Goal: Book appointment/travel/reservation

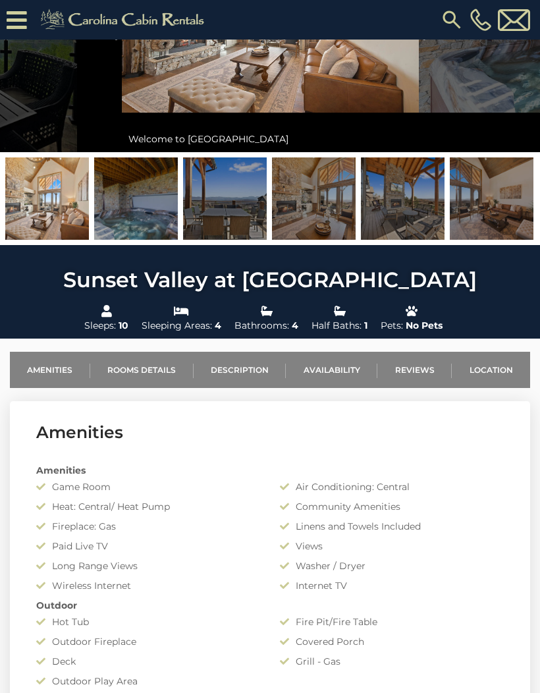
scroll to position [220, 0]
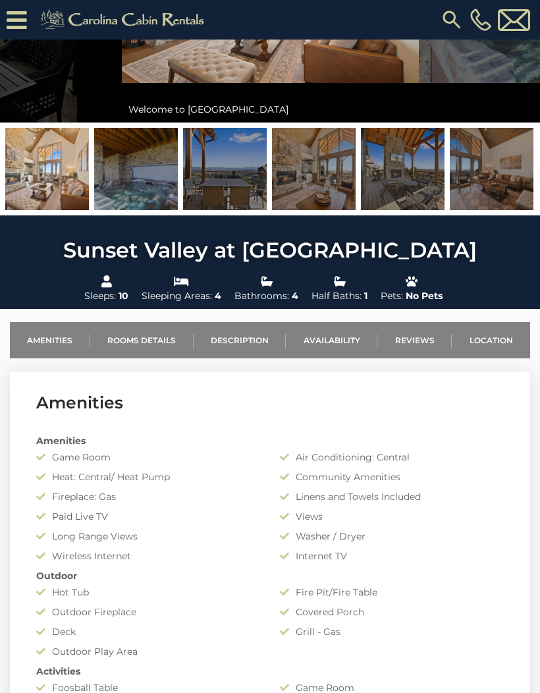
click at [490, 336] on link "Location" at bounding box center [491, 340] width 78 height 36
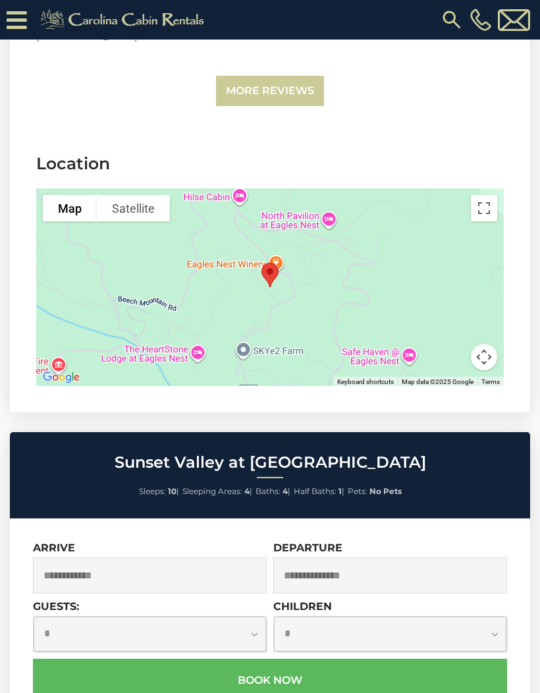
scroll to position [3018, 0]
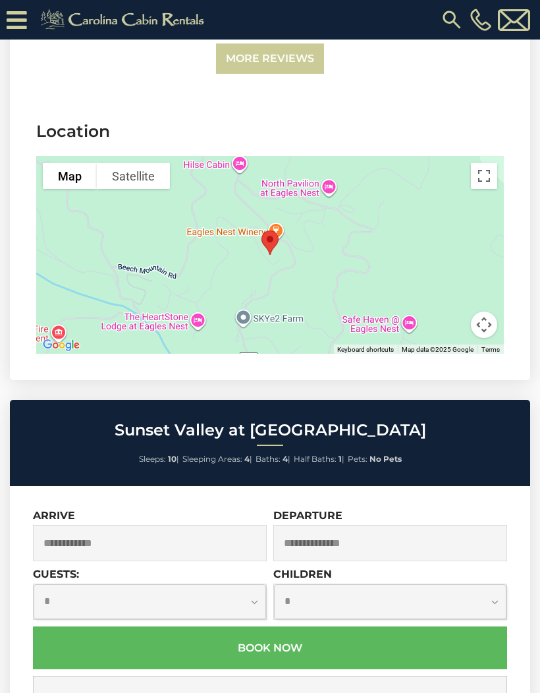
click at [167, 552] on input "text" at bounding box center [150, 543] width 234 height 36
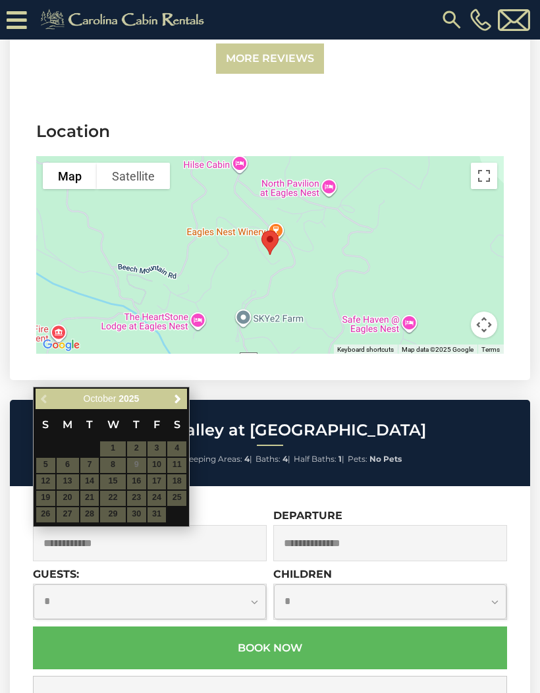
click at [181, 399] on span "Next" at bounding box center [178, 399] width 11 height 11
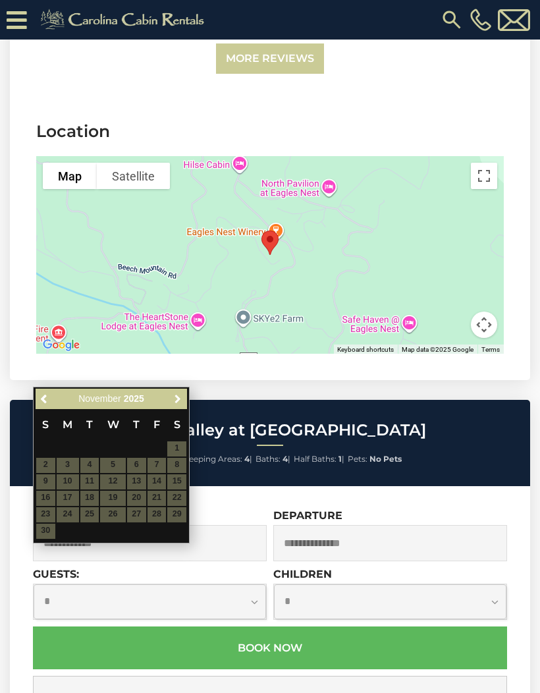
click at [171, 401] on link "Next" at bounding box center [177, 399] width 16 height 16
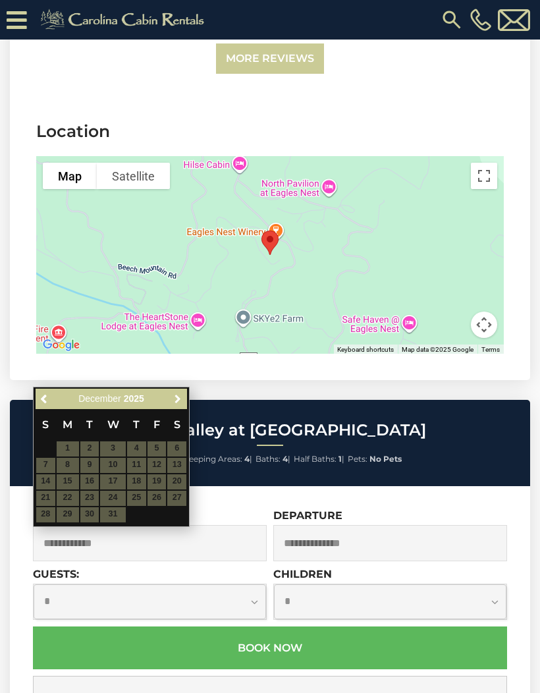
click at [177, 398] on span "Next" at bounding box center [178, 399] width 11 height 11
click at [179, 405] on link "Next" at bounding box center [177, 399] width 16 height 16
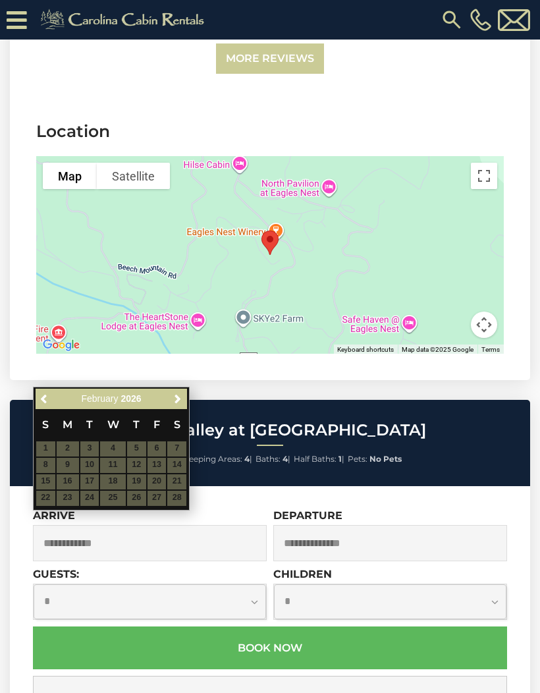
click at [177, 405] on link "Next" at bounding box center [177, 399] width 16 height 16
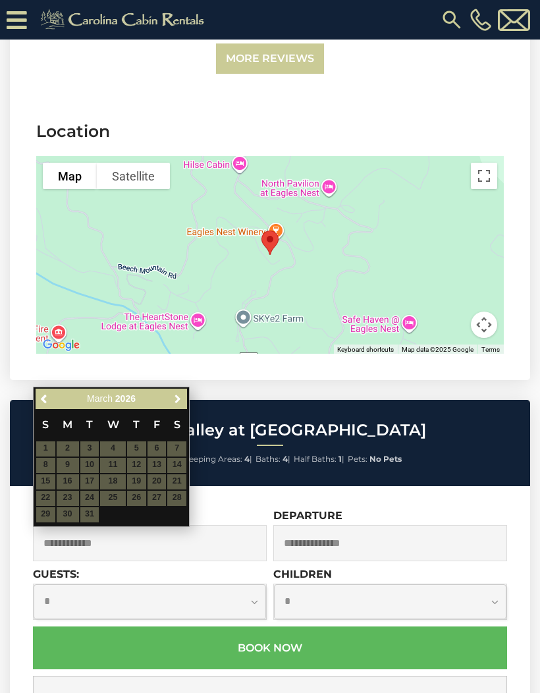
click at [178, 400] on span "Next" at bounding box center [178, 399] width 11 height 11
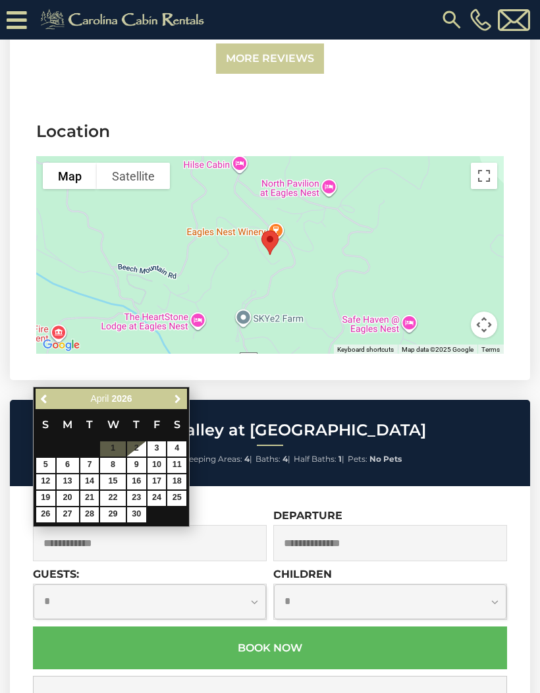
click at [177, 403] on span "Next" at bounding box center [178, 399] width 11 height 11
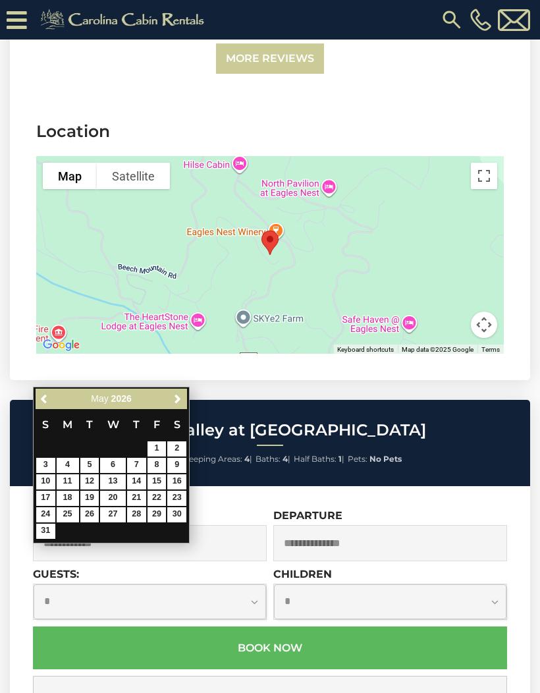
click at [182, 401] on span "Next" at bounding box center [178, 399] width 11 height 11
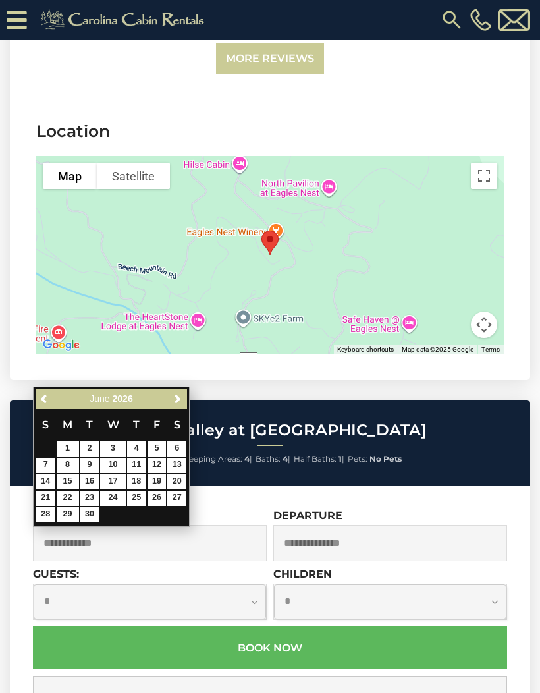
click at [176, 402] on span "Next" at bounding box center [178, 399] width 11 height 11
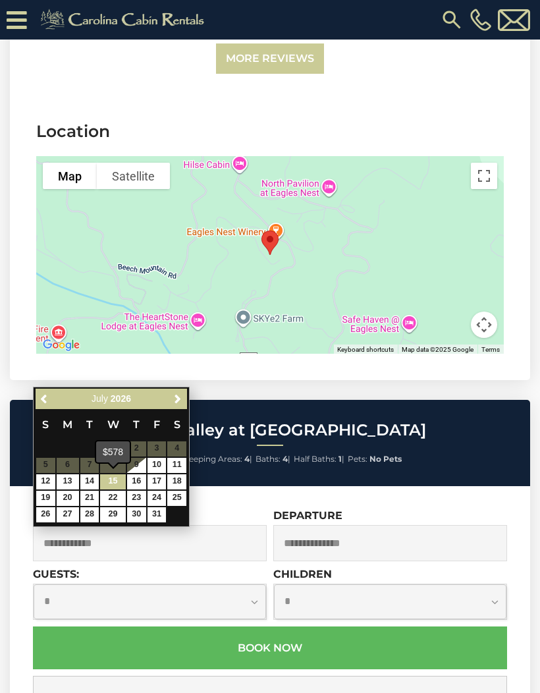
click at [117, 482] on link "15" at bounding box center [112, 481] width 25 height 15
type input "**********"
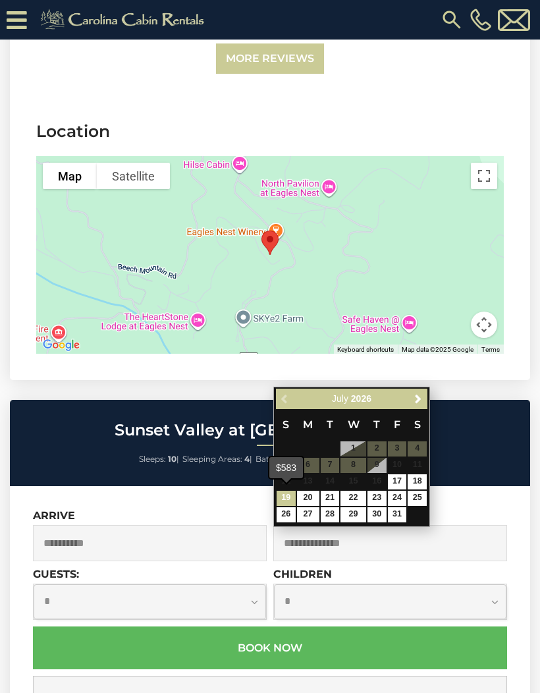
click at [292, 498] on link "19" at bounding box center [286, 498] width 19 height 15
type input "**********"
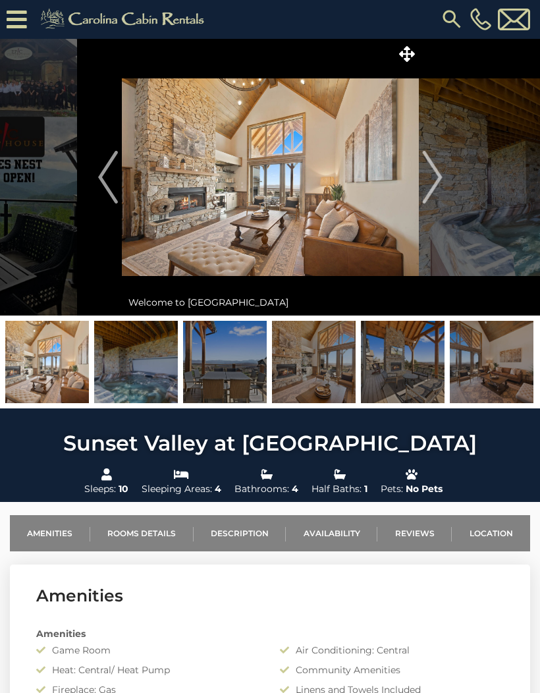
scroll to position [0, 0]
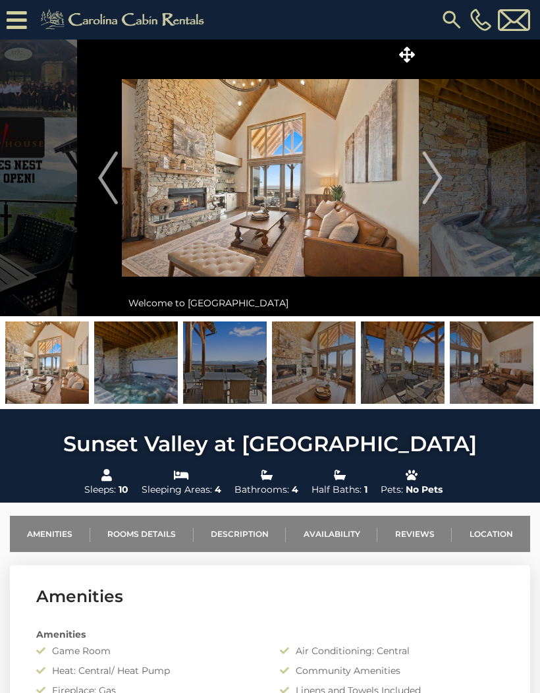
click at [434, 194] on img "Next" at bounding box center [432, 178] width 20 height 53
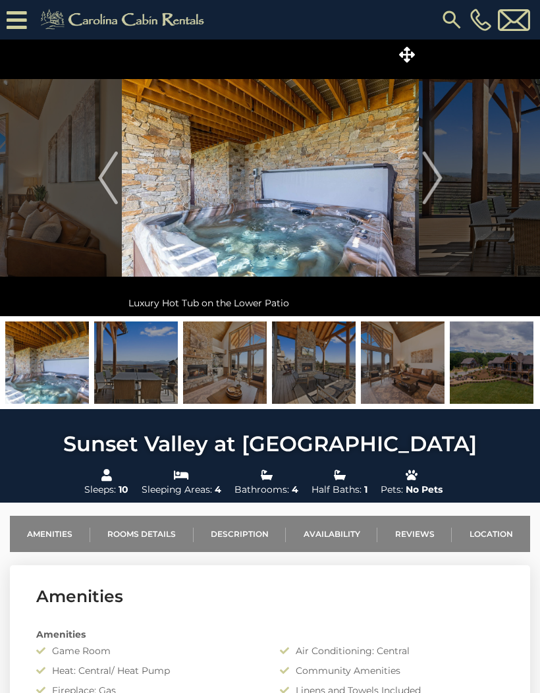
click at [444, 190] on button "Next" at bounding box center [432, 178] width 27 height 277
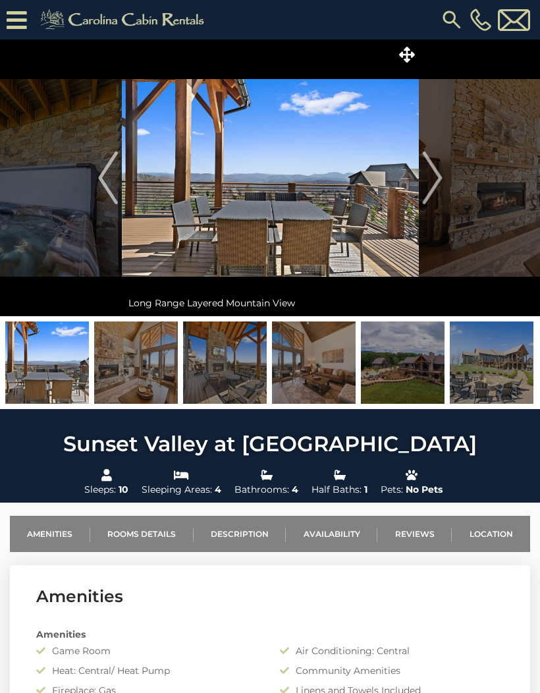
click at [427, 196] on img "Next" at bounding box center [432, 178] width 20 height 53
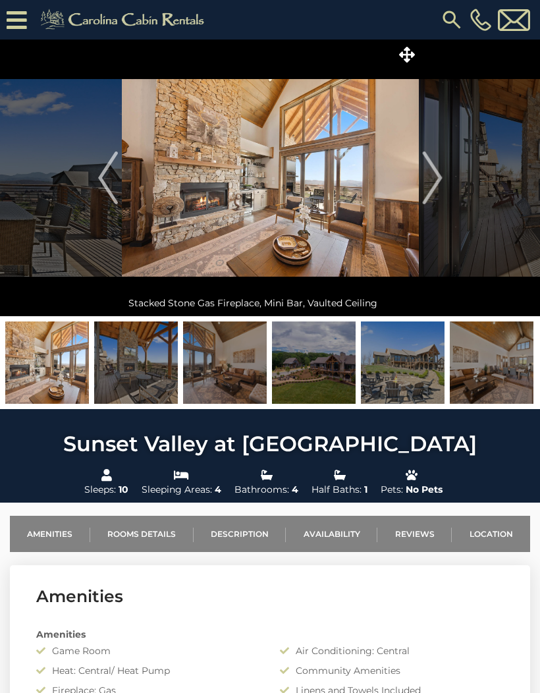
click at [438, 192] on img "Next" at bounding box center [432, 178] width 20 height 53
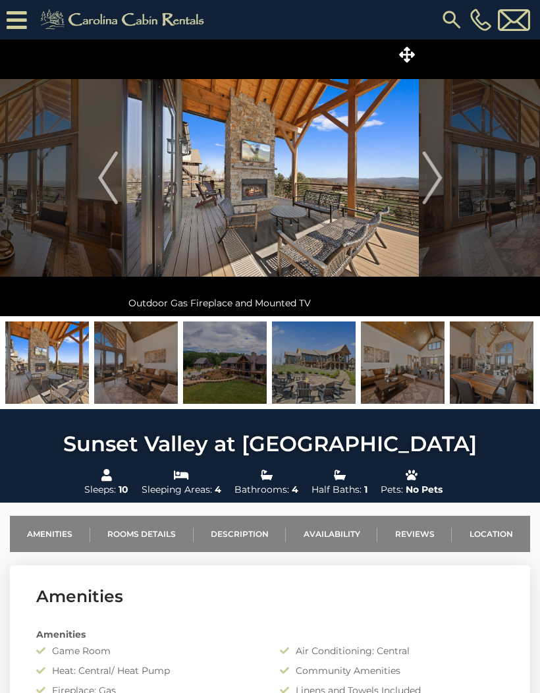
click at [436, 183] on img "Next" at bounding box center [432, 178] width 20 height 53
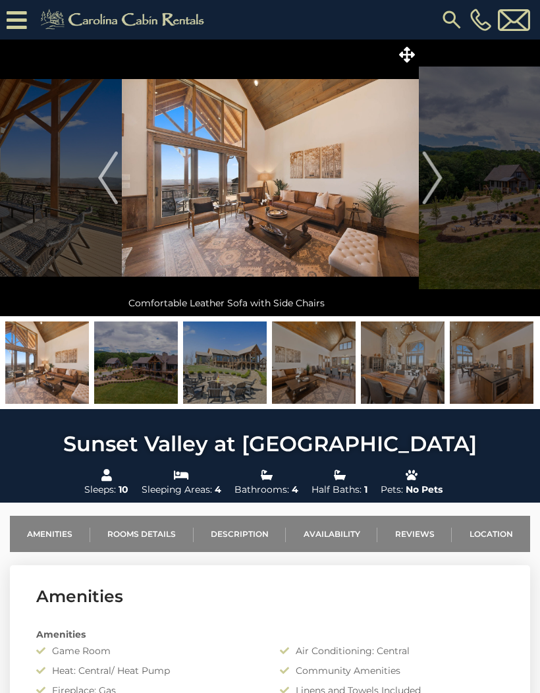
click at [440, 169] on img "Next" at bounding box center [432, 178] width 20 height 53
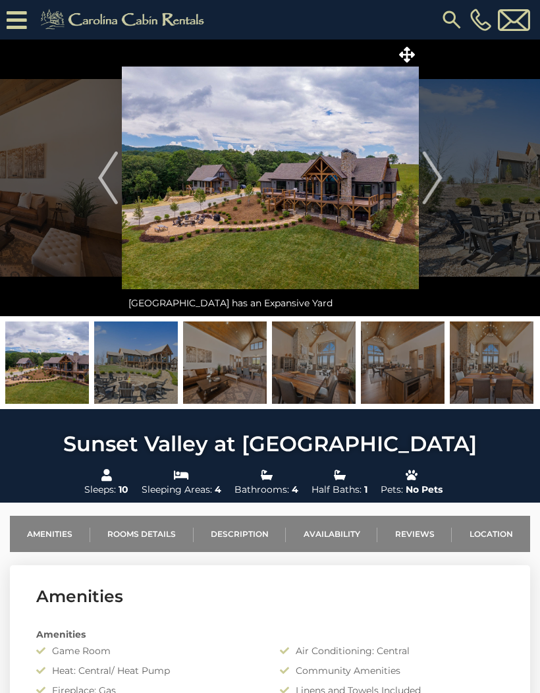
click at [434, 184] on img "Next" at bounding box center [432, 178] width 20 height 53
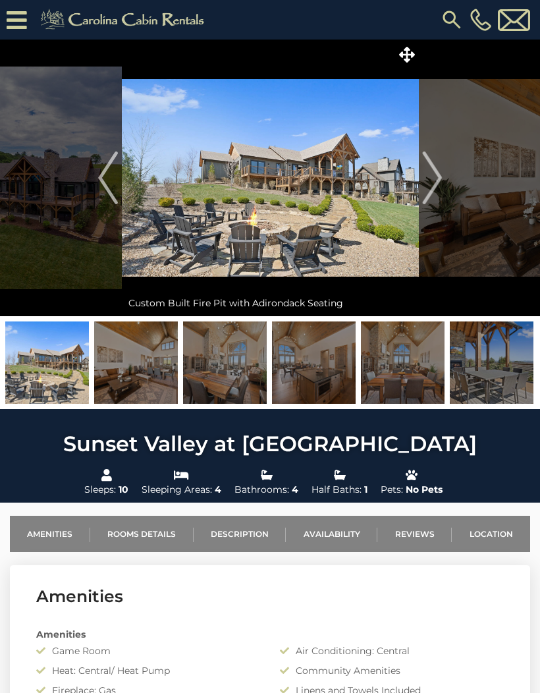
click at [439, 190] on img "Next" at bounding box center [432, 178] width 20 height 53
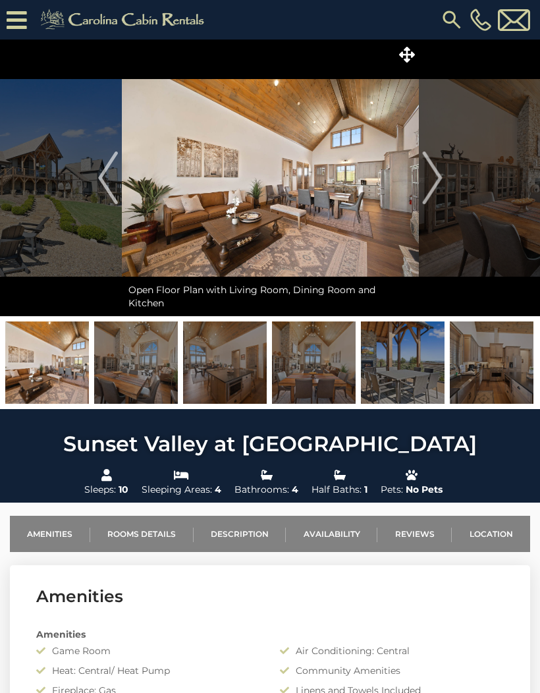
click at [436, 173] on img "Next" at bounding box center [432, 178] width 20 height 53
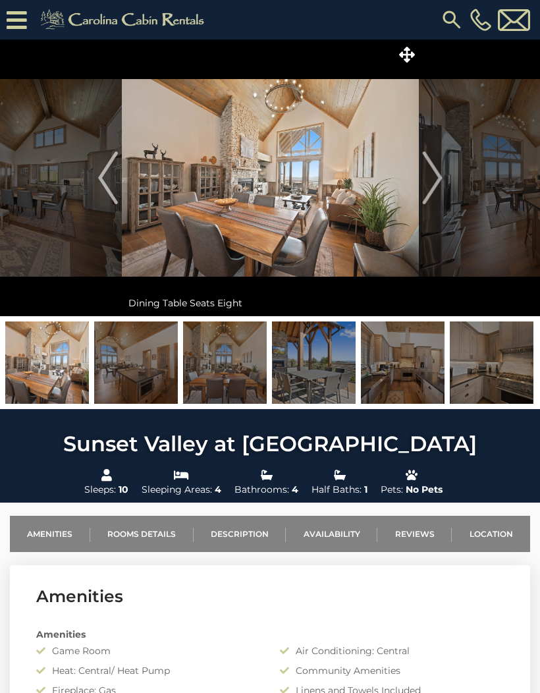
click at [436, 180] on img "Next" at bounding box center [432, 178] width 20 height 53
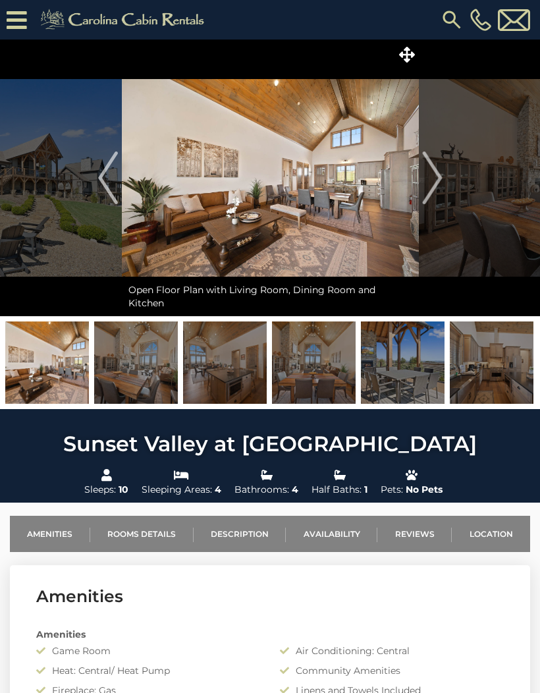
click at [65, 365] on img at bounding box center [47, 363] width 84 height 82
click at [106, 181] on img "Previous" at bounding box center [108, 178] width 20 height 53
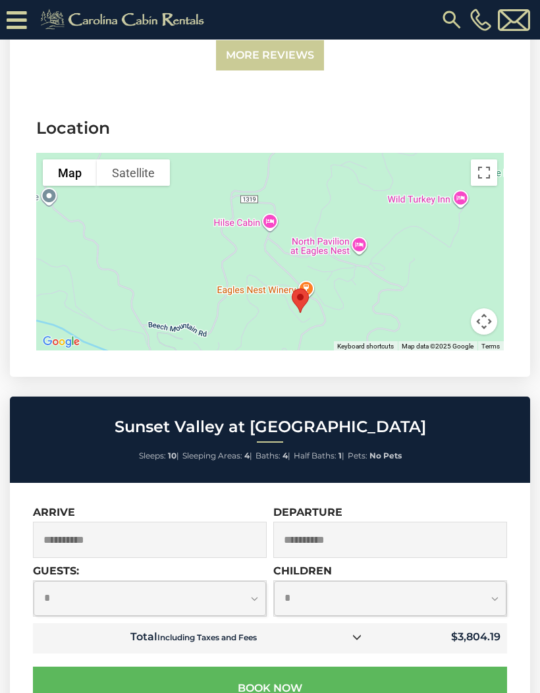
scroll to position [2971, 0]
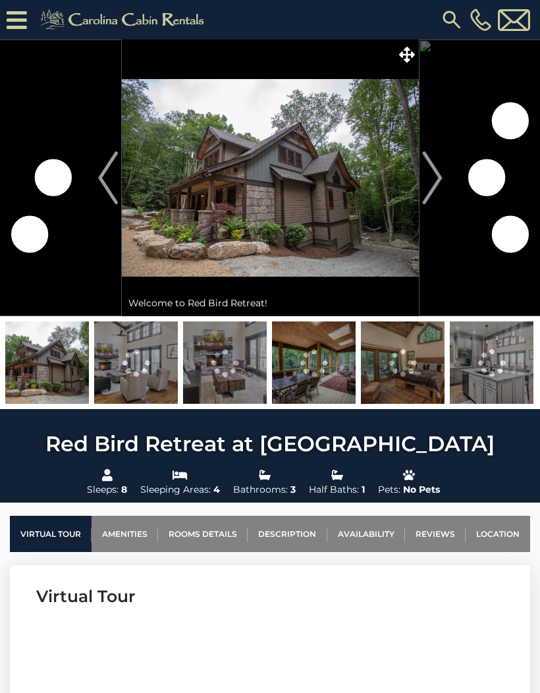
click at [417, 179] on img at bounding box center [270, 178] width 297 height 277
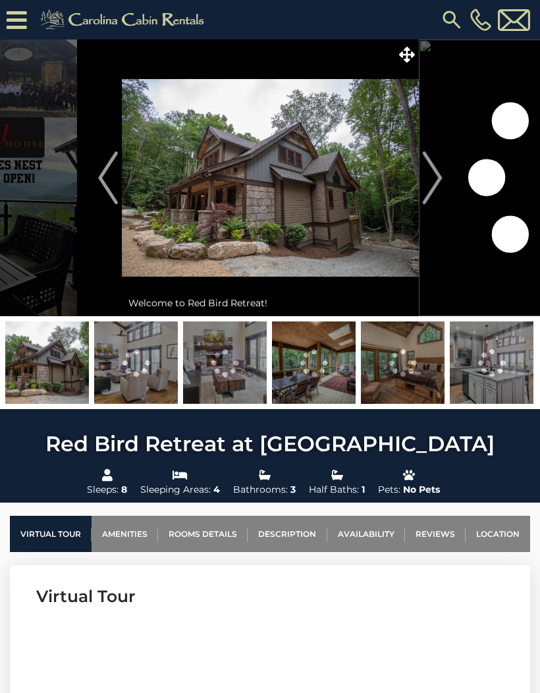
click at [428, 184] on img "Next" at bounding box center [432, 178] width 20 height 53
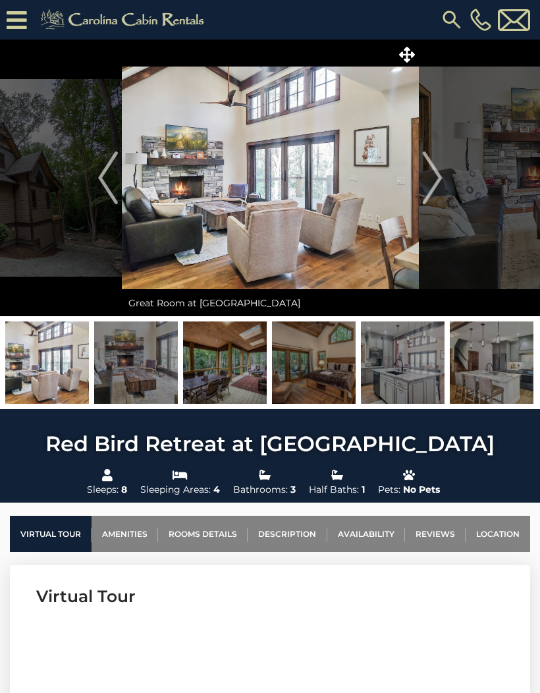
click at [413, 180] on img at bounding box center [270, 178] width 297 height 277
click at [442, 190] on img "Next" at bounding box center [432, 178] width 20 height 53
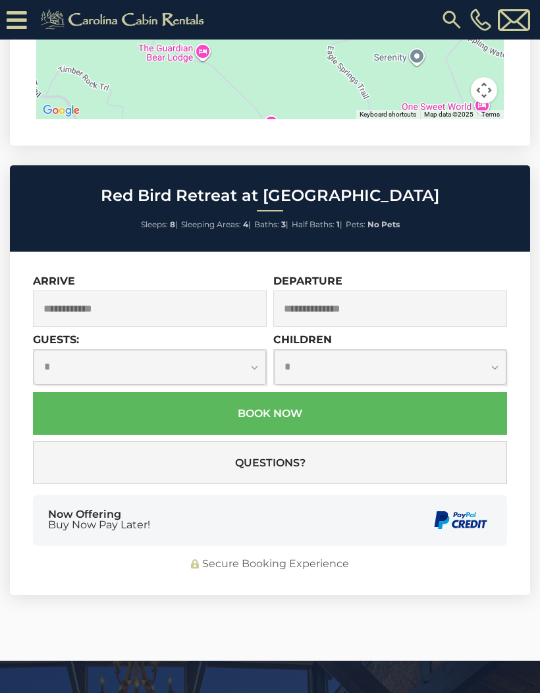
scroll to position [4791, 0]
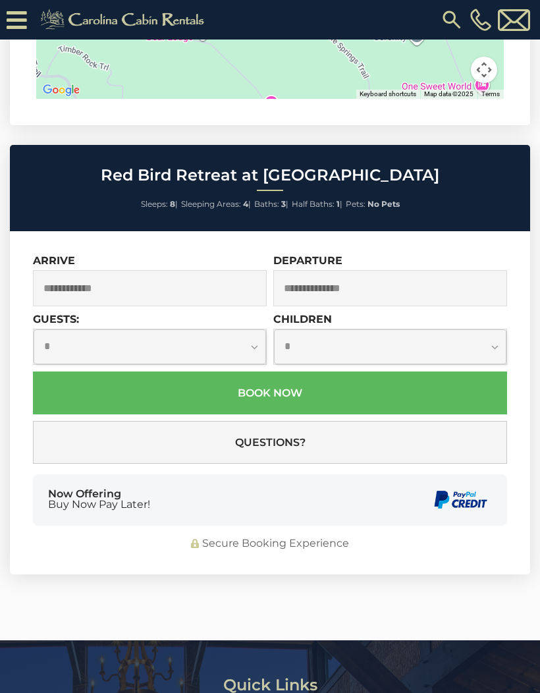
click at [208, 270] on input "text" at bounding box center [150, 288] width 234 height 36
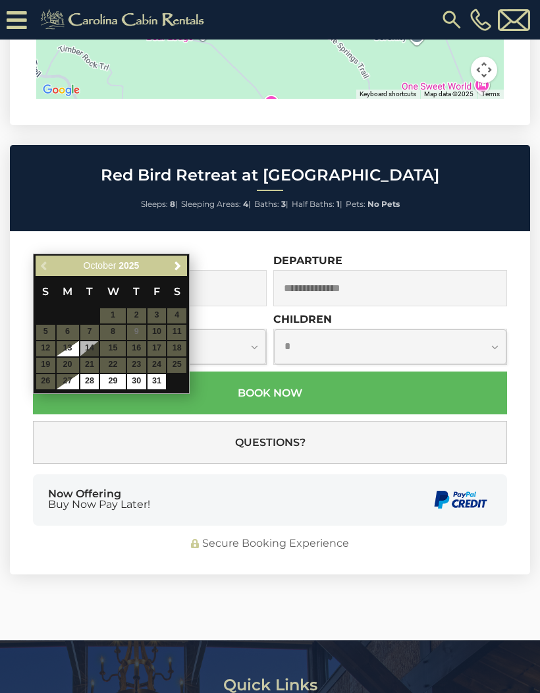
click at [179, 265] on span "Next" at bounding box center [178, 266] width 11 height 11
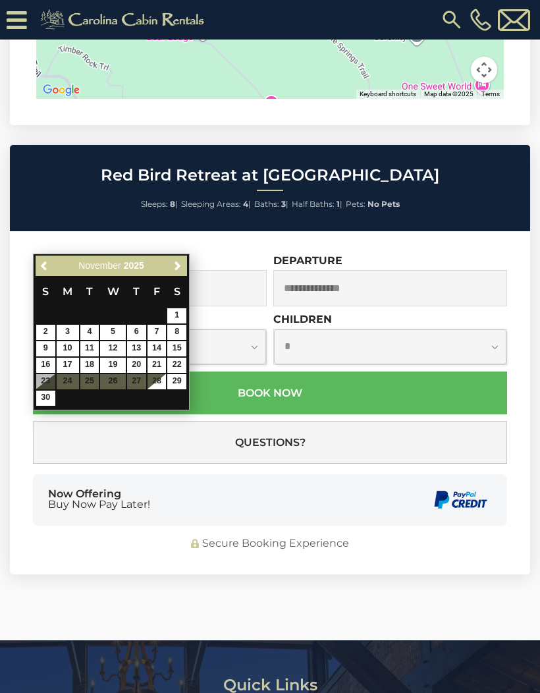
click at [182, 268] on span "Next" at bounding box center [178, 266] width 11 height 11
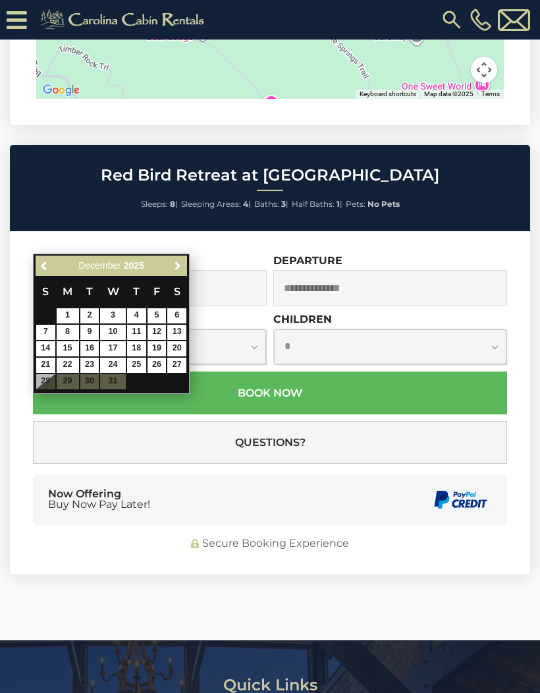
click at [179, 274] on link "Next" at bounding box center [177, 266] width 16 height 16
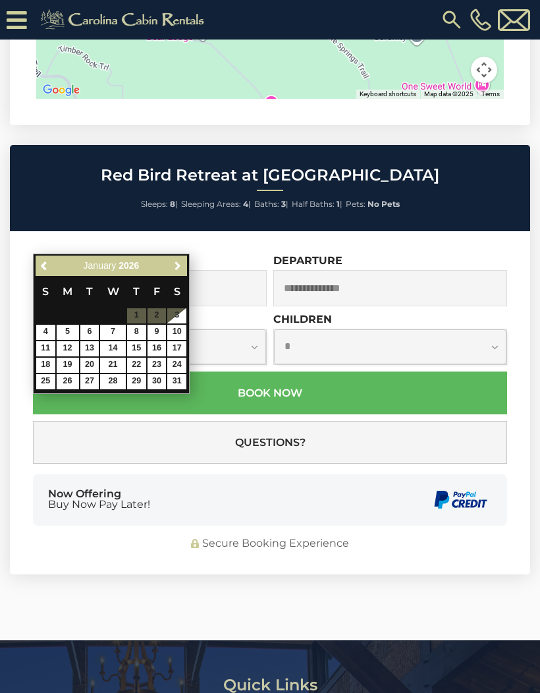
click at [177, 270] on span "Next" at bounding box center [178, 266] width 11 height 11
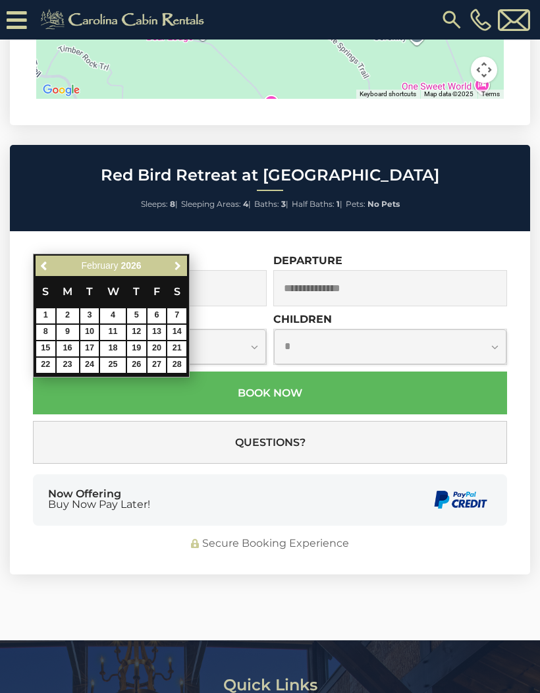
click at [179, 267] on span "Next" at bounding box center [178, 266] width 11 height 11
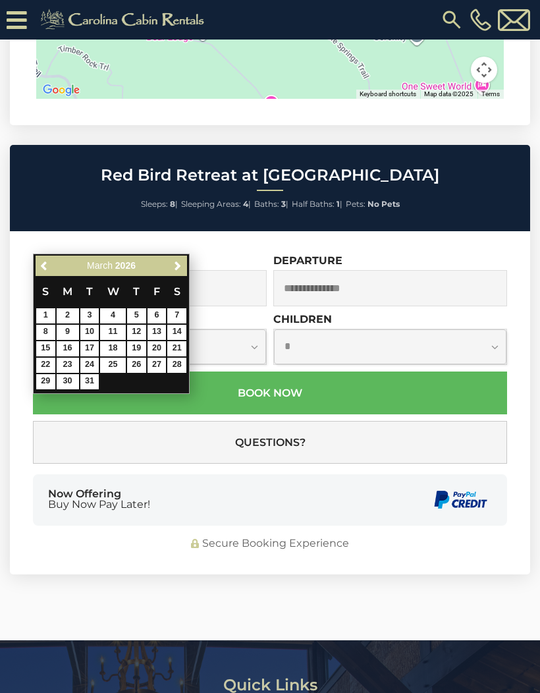
click at [180, 270] on span "Next" at bounding box center [178, 266] width 11 height 11
click at [179, 273] on link "Next" at bounding box center [177, 266] width 16 height 16
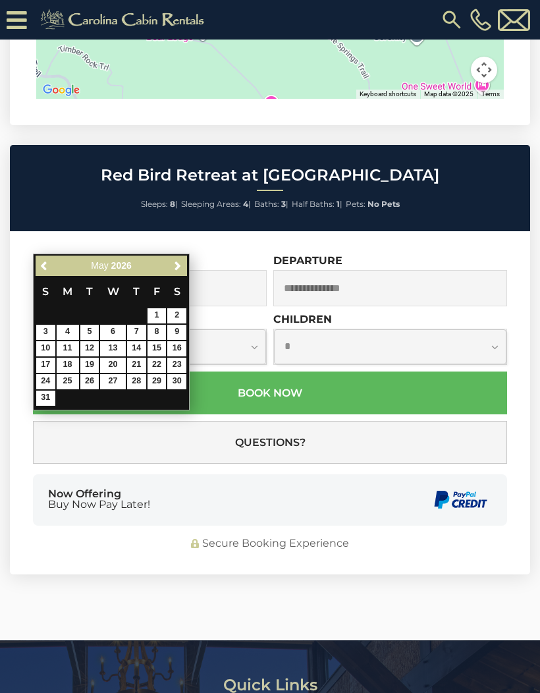
click at [173, 270] on span "Next" at bounding box center [178, 266] width 11 height 11
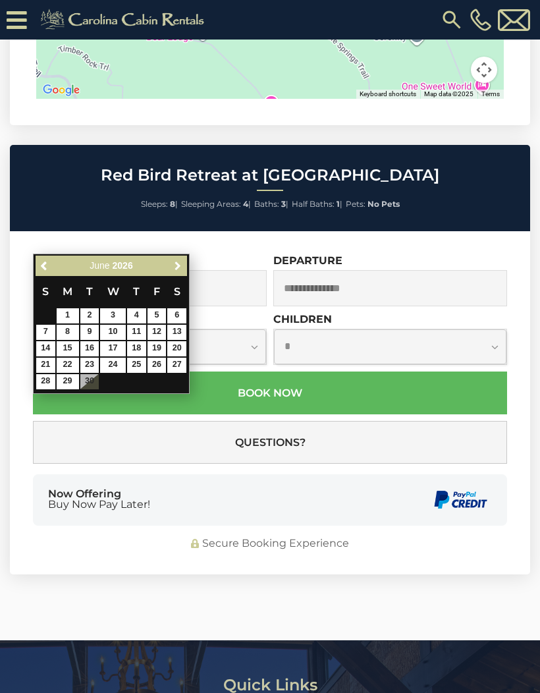
click at [176, 271] on span "Next" at bounding box center [178, 266] width 11 height 11
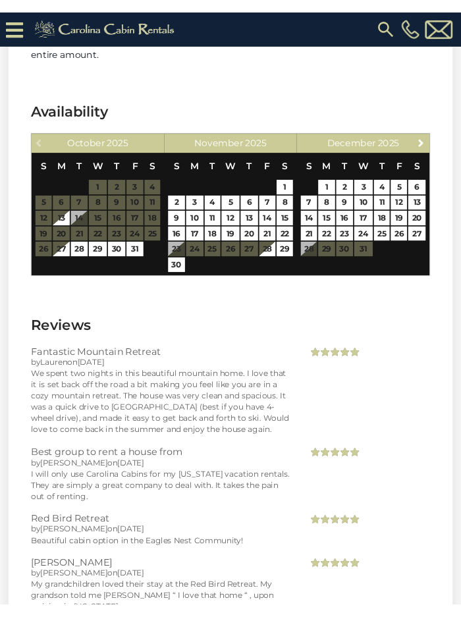
scroll to position [469, 0]
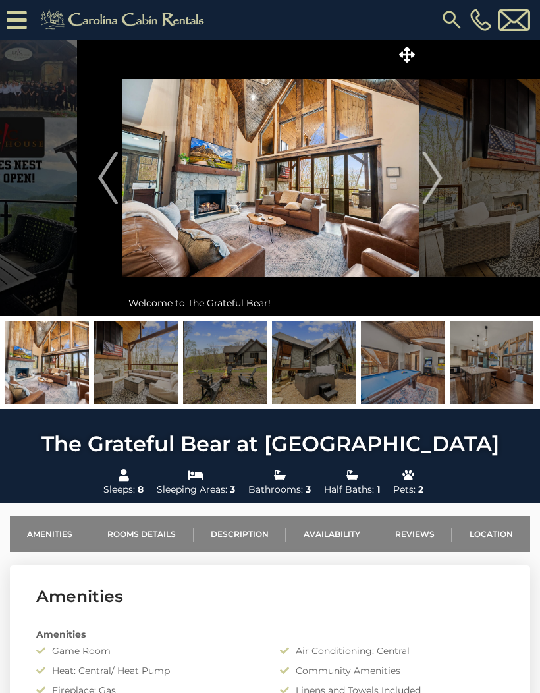
click at [494, 538] on link "Location" at bounding box center [491, 534] width 78 height 36
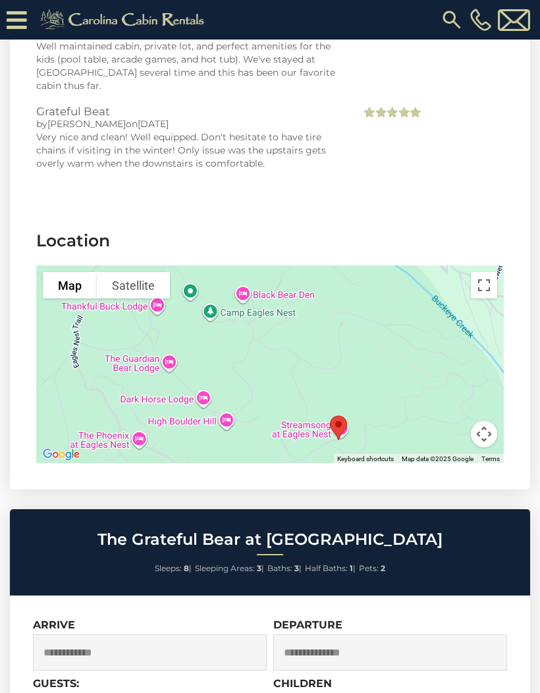
scroll to position [3476, 0]
